Goal: Go to known website: Go to known website

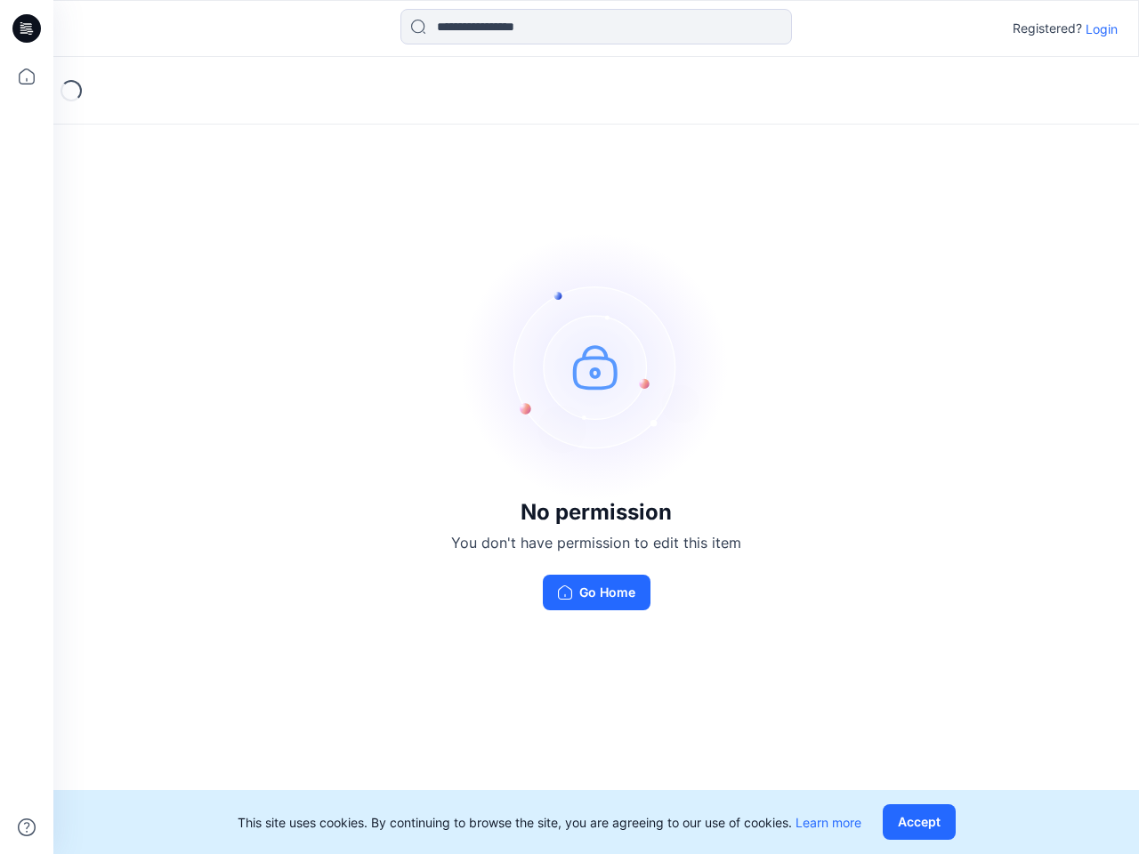
click at [569, 427] on img at bounding box center [596, 366] width 267 height 267
click at [28, 28] on icon at bounding box center [29, 28] width 7 height 1
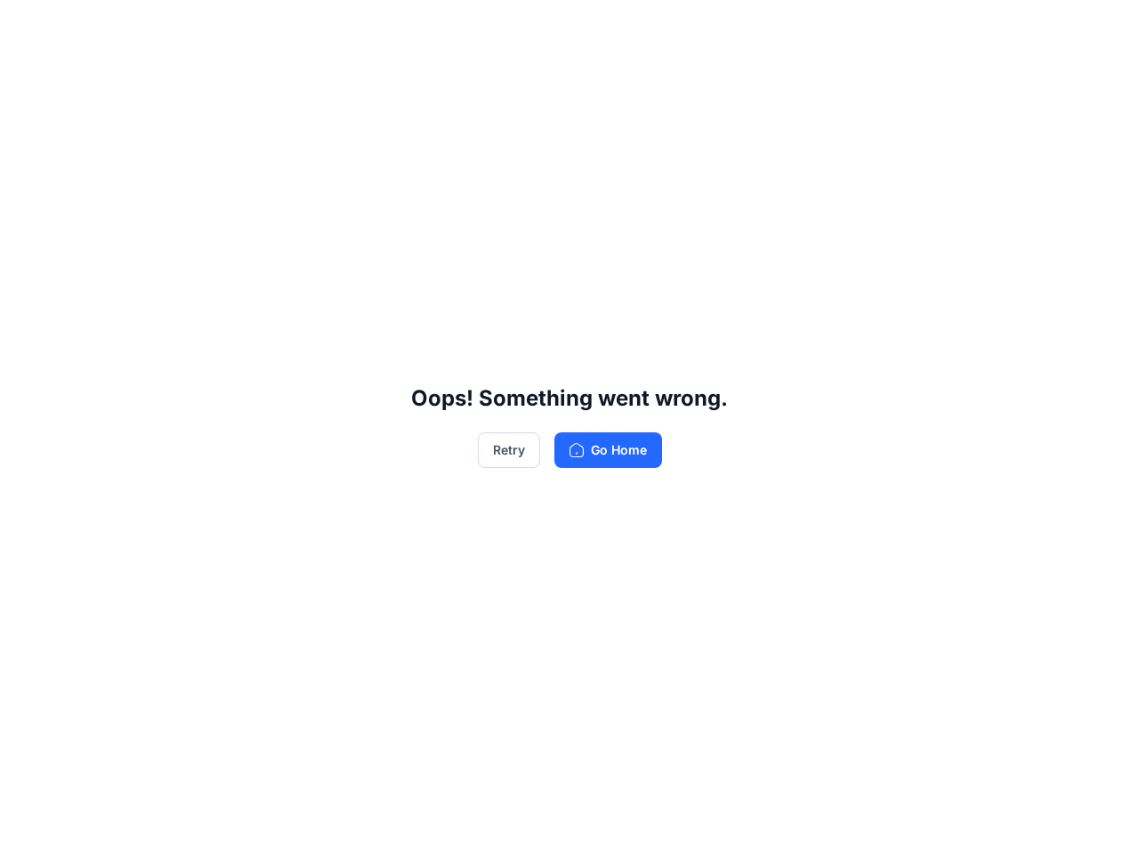
click at [27, 77] on div "Oops! Something went wrong. Retry Go Home" at bounding box center [569, 427] width 1139 height 854
click at [27, 827] on div "Oops! Something went wrong. Retry Go Home" at bounding box center [569, 427] width 1139 height 854
click at [596, 27] on div "Oops! Something went wrong. Retry Go Home" at bounding box center [569, 427] width 1139 height 854
click at [1101, 28] on div "Oops! Something went wrong. Retry Go Home" at bounding box center [569, 427] width 1139 height 854
click at [923, 822] on div "Oops! Something went wrong. Retry Go Home" at bounding box center [569, 427] width 1139 height 854
